Goal: Task Accomplishment & Management: Manage account settings

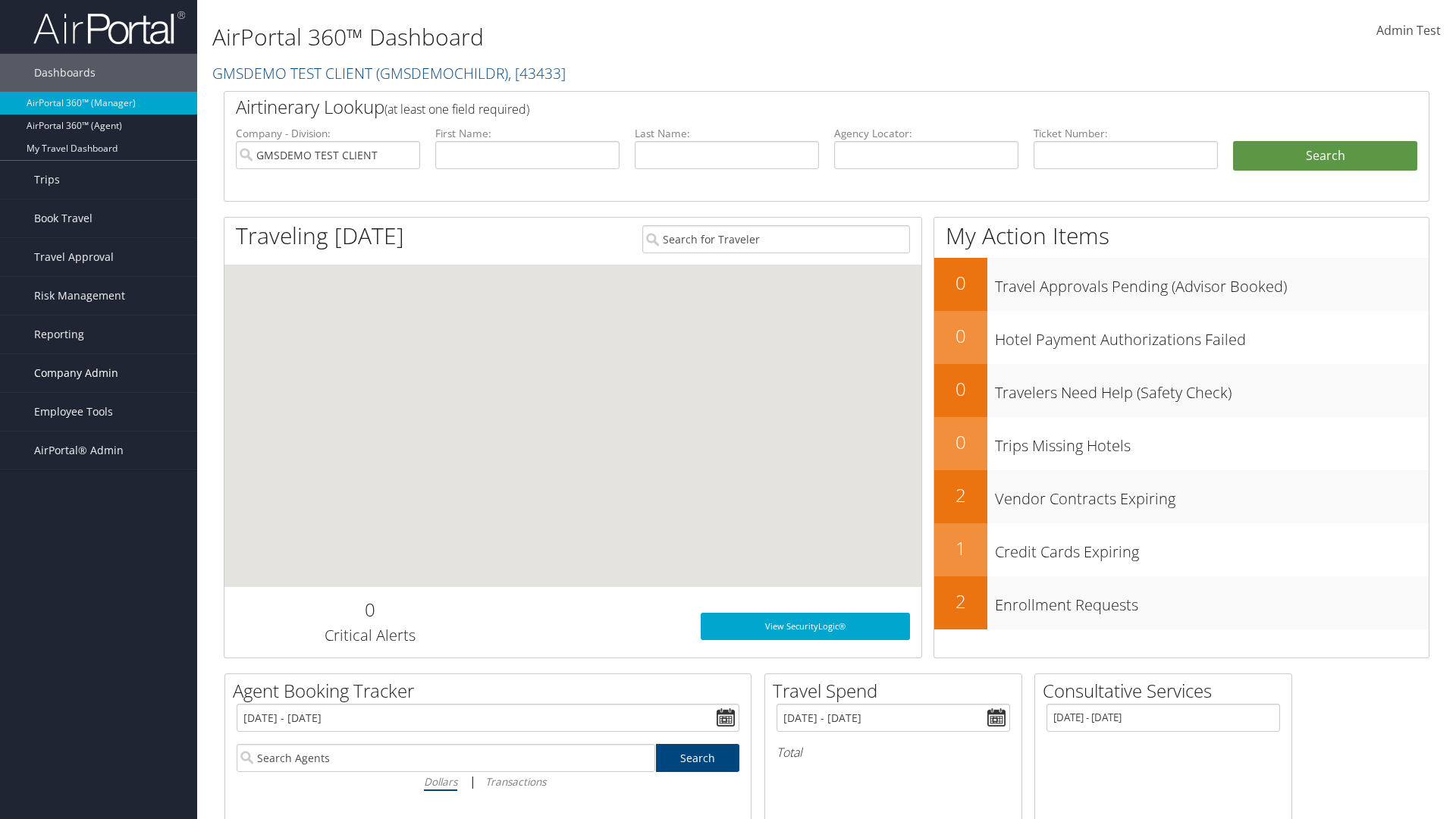
click at [98, 373] on span "Company Admin" at bounding box center [76, 373] width 84 height 38
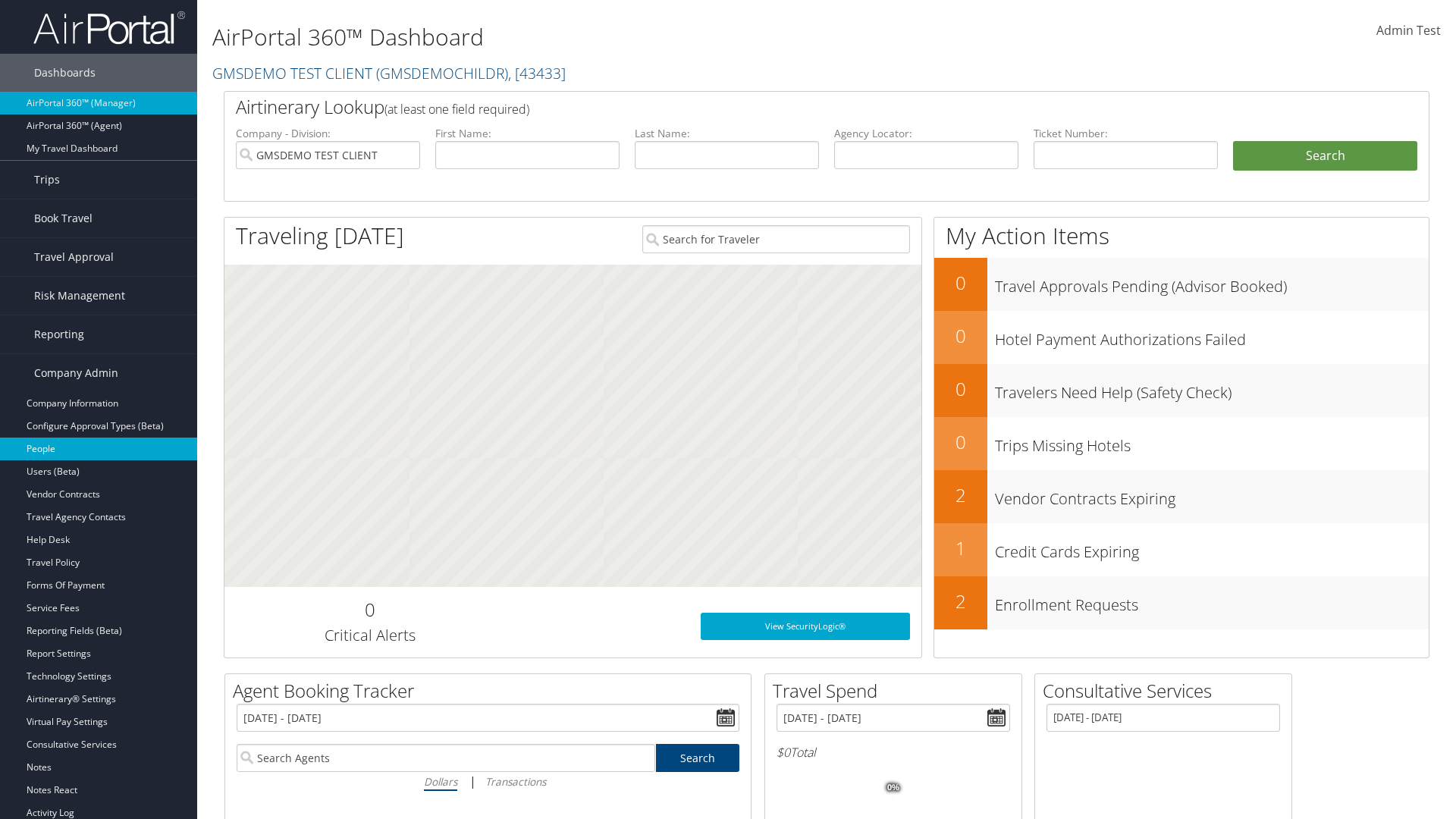
click at [98, 449] on link "People" at bounding box center [98, 448] width 197 height 22
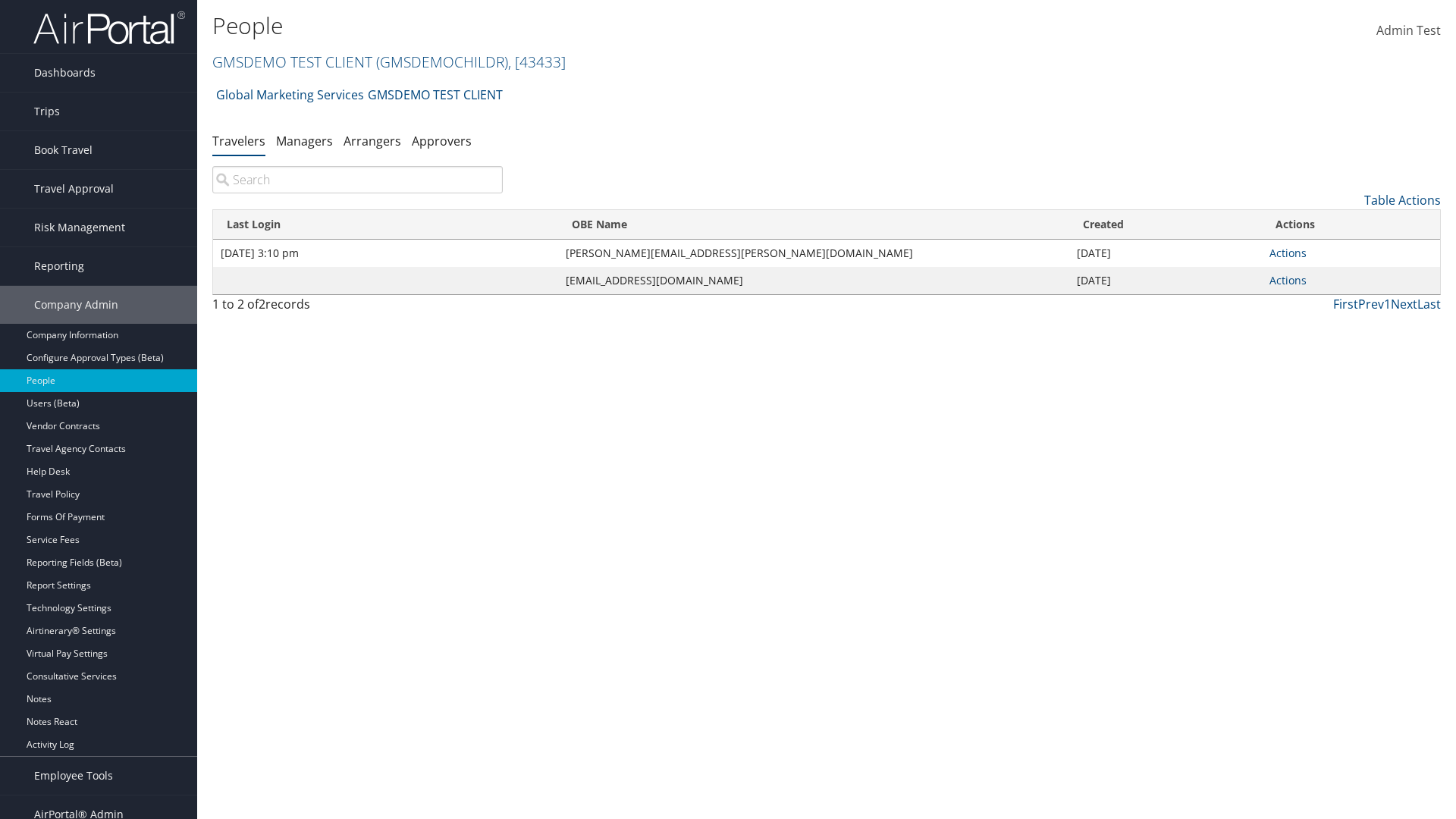
click at [357, 180] on input "search" at bounding box center [357, 179] width 291 height 27
type input "Jan 27, 2020 3:10 pm"
